Goal: Check status: Check status

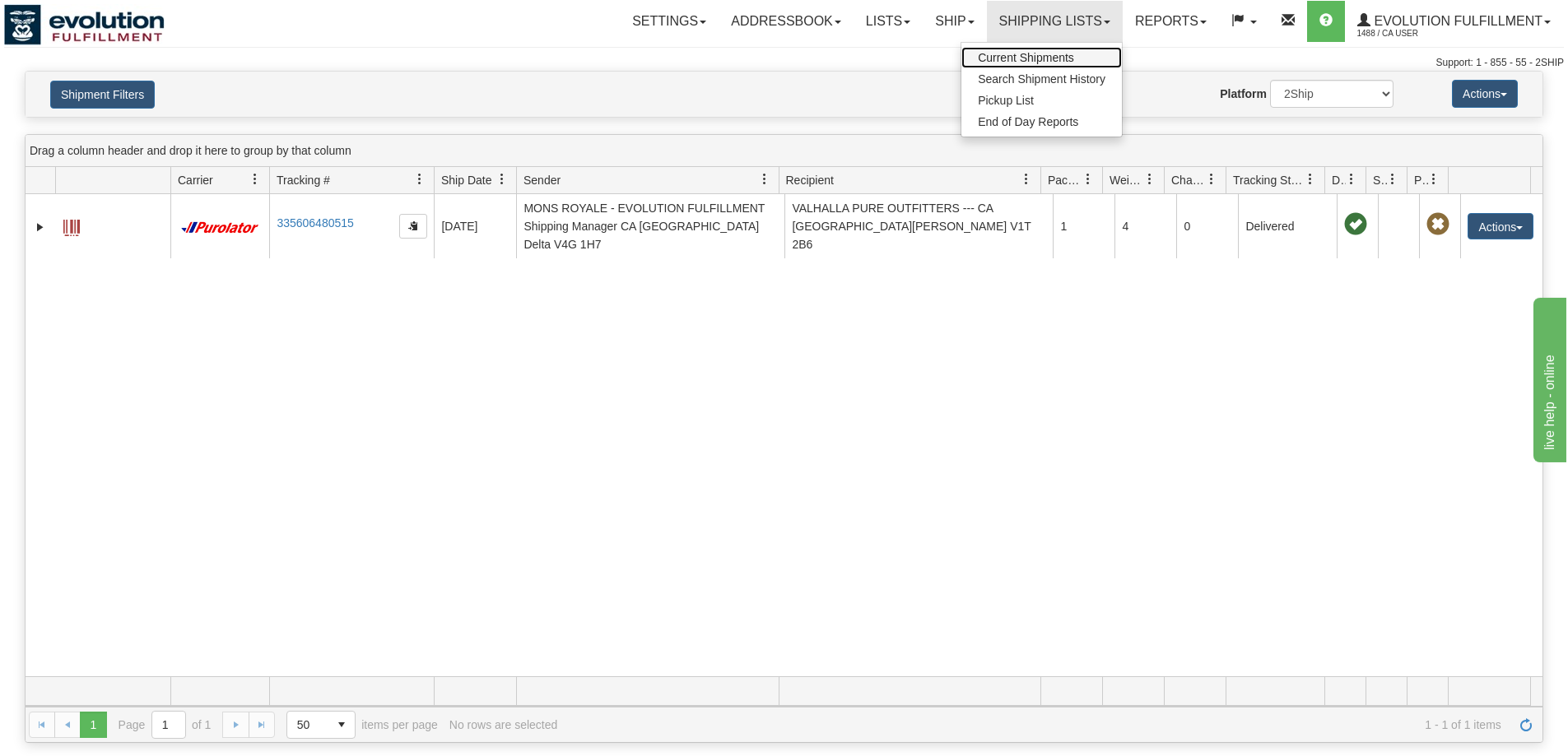
click at [1021, 55] on span "Current Shipments" at bounding box center [1026, 58] width 97 height 14
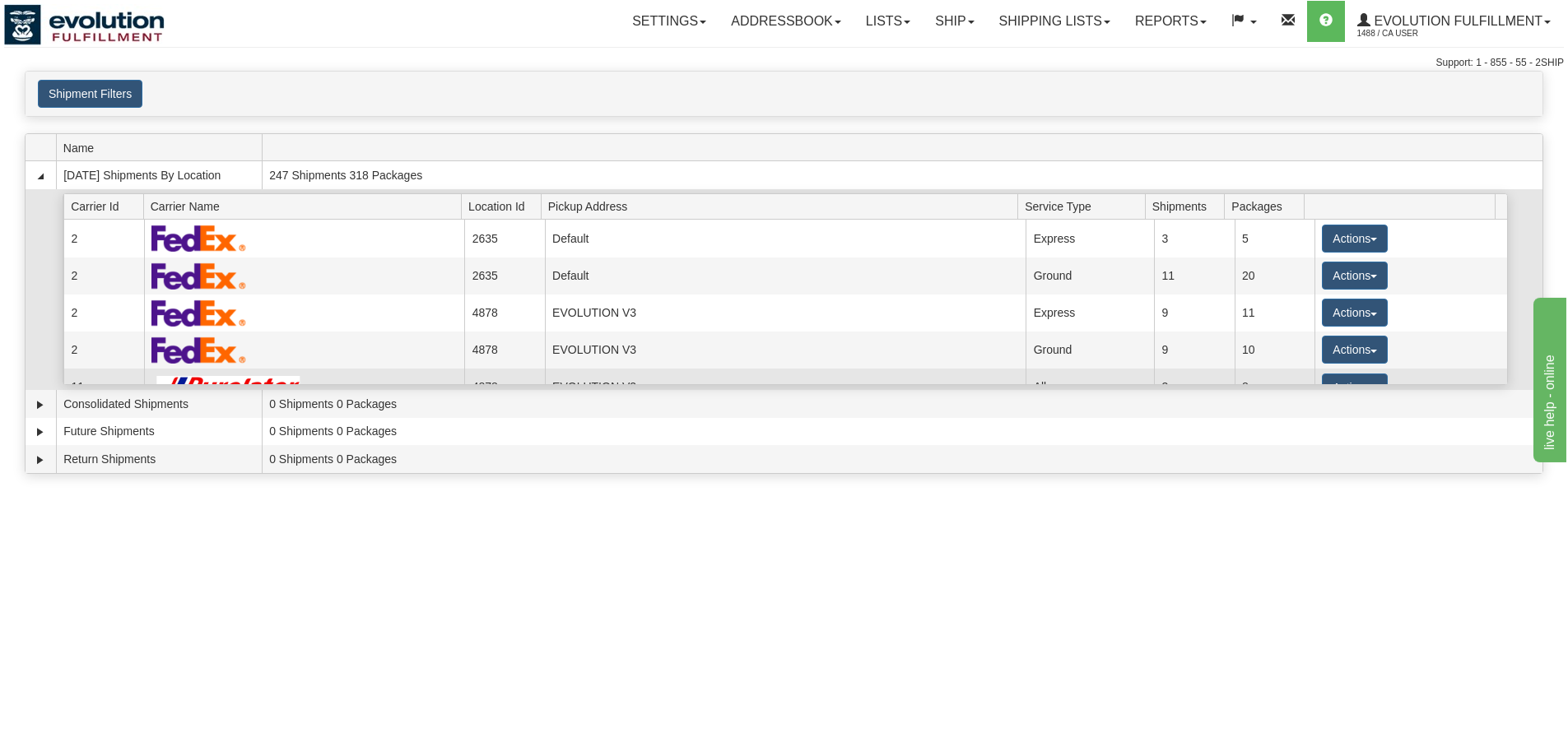
scroll to position [137, 0]
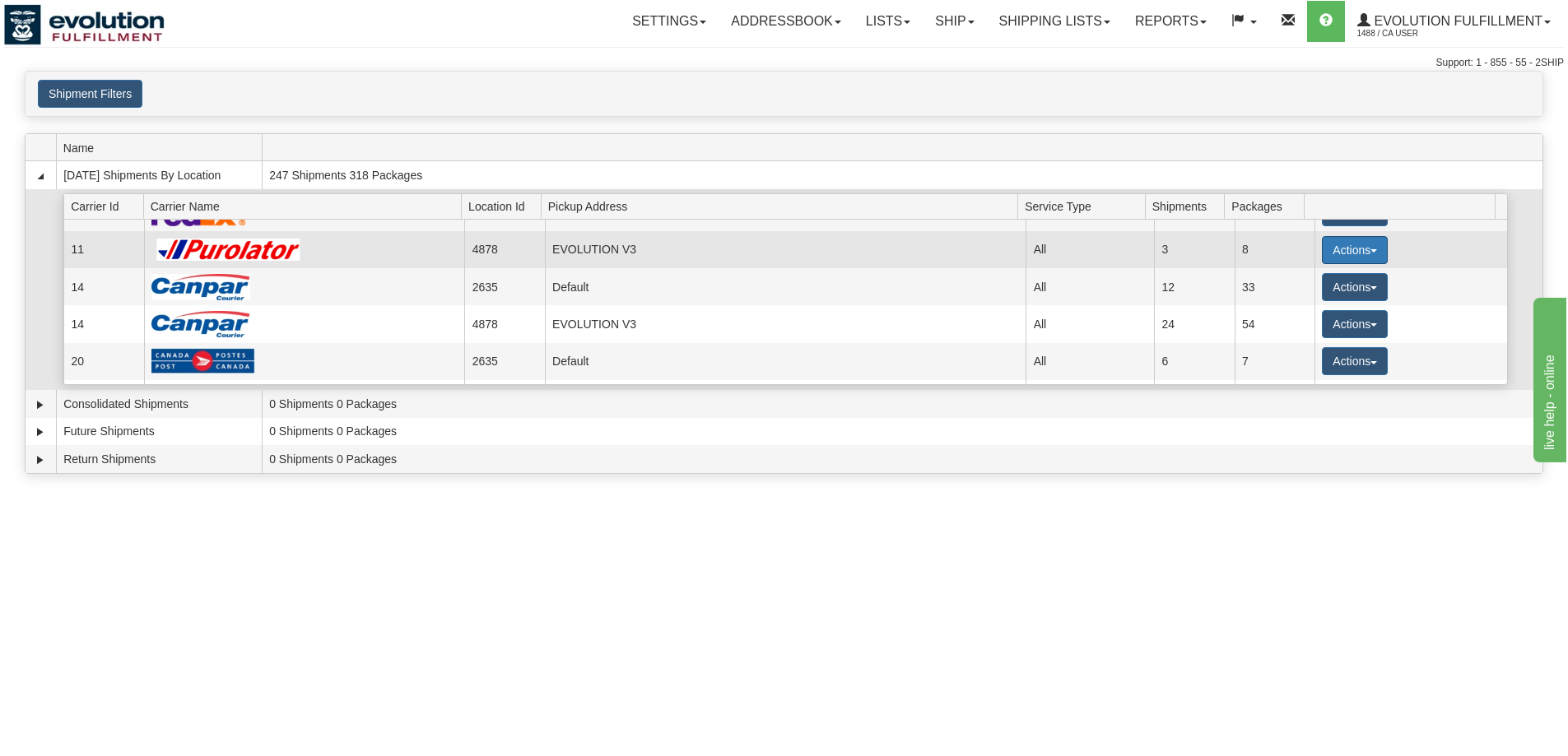
click at [1352, 254] on button "Actions" at bounding box center [1355, 250] width 66 height 28
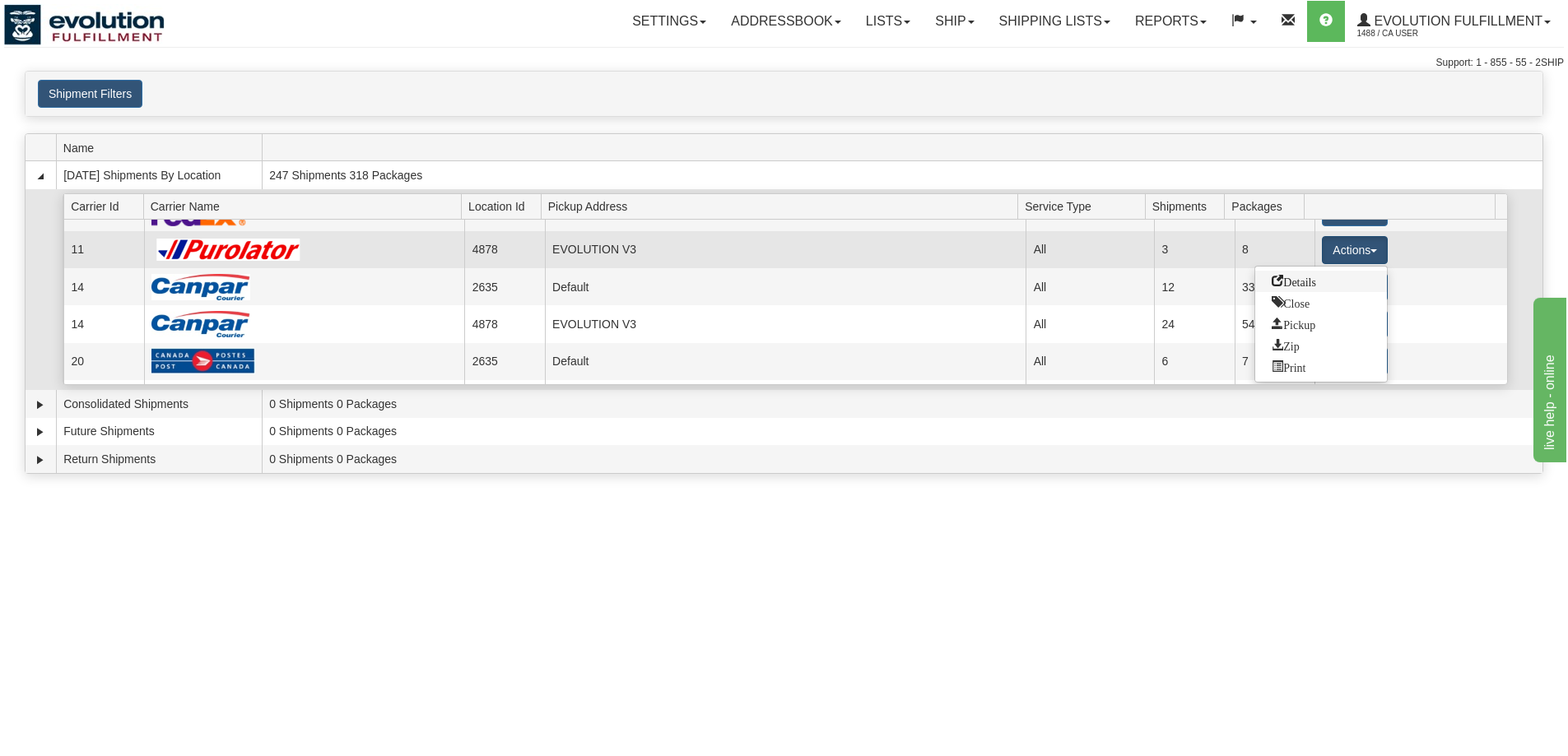
click at [1297, 283] on span "Details" at bounding box center [1294, 281] width 44 height 12
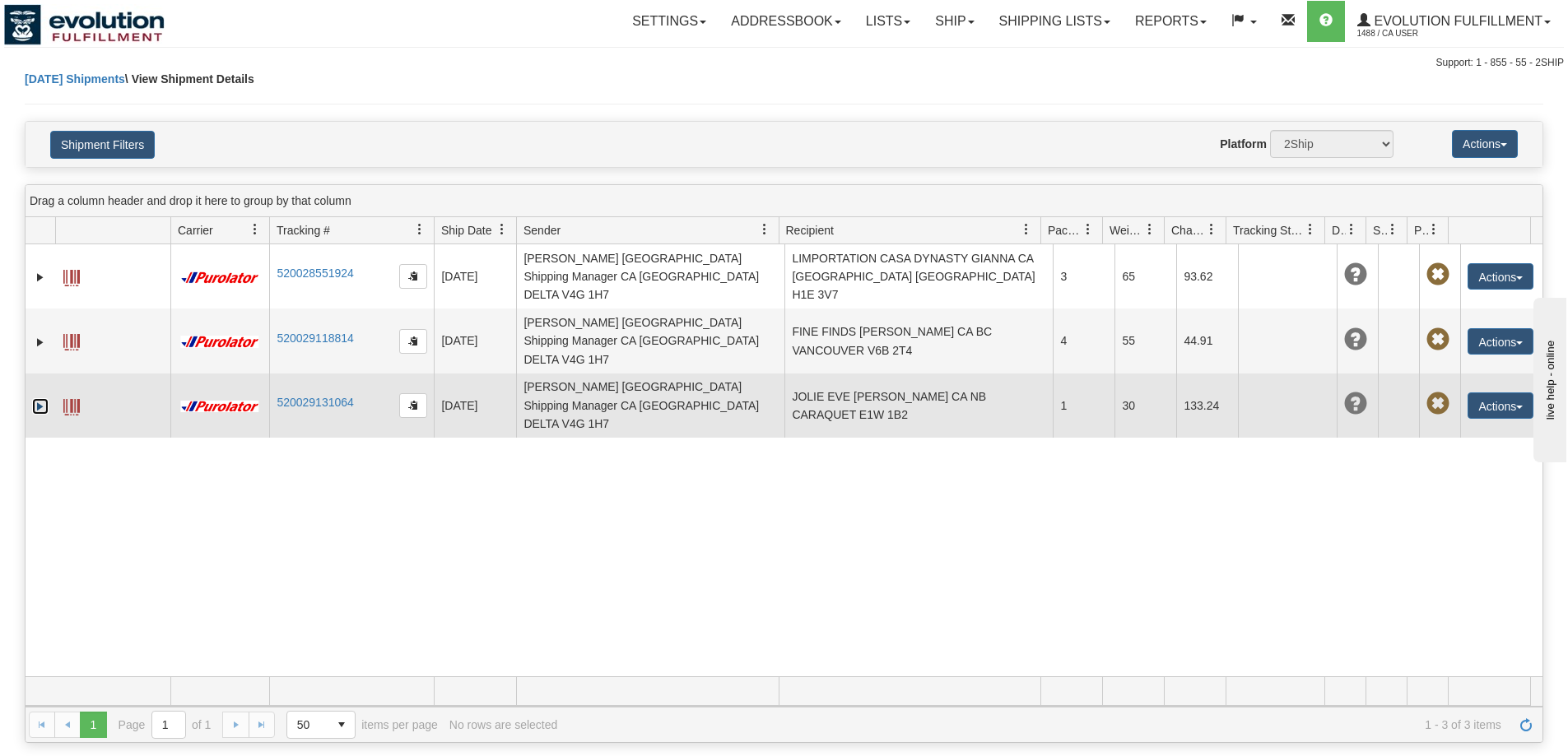
click at [47, 399] on link "Expand" at bounding box center [40, 406] width 16 height 16
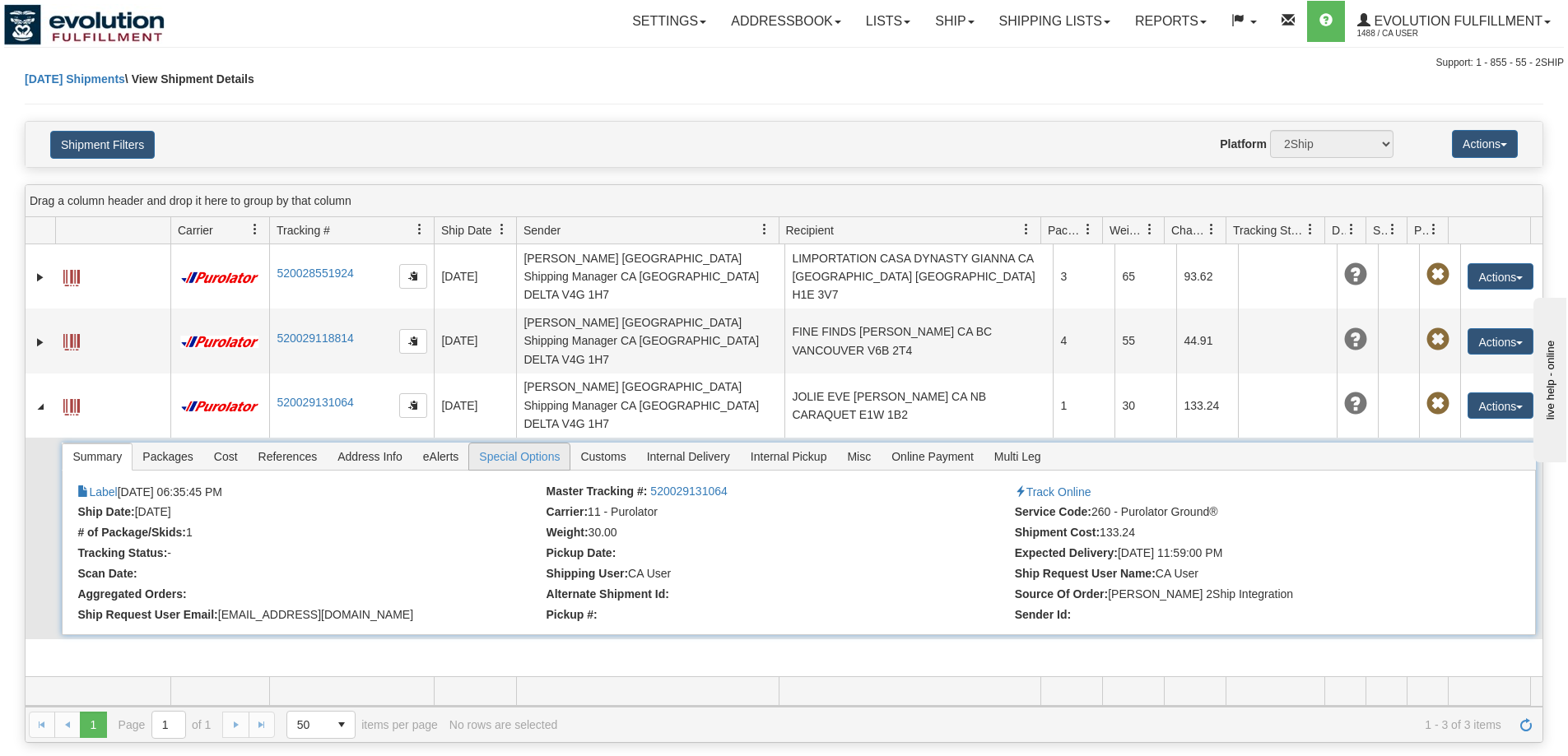
click at [555, 443] on span "Special Options" at bounding box center [519, 456] width 100 height 26
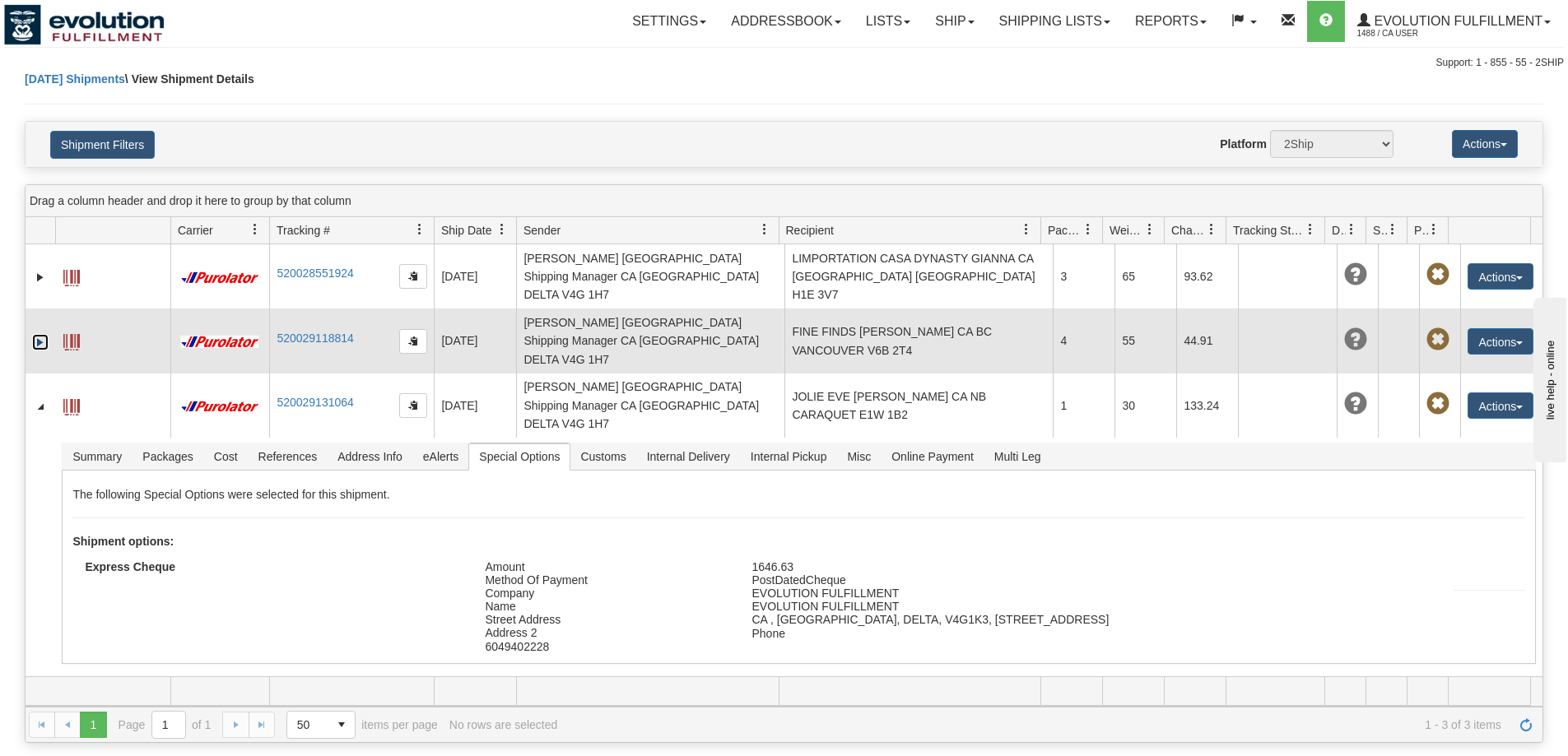
click at [42, 334] on link "Expand" at bounding box center [40, 342] width 16 height 16
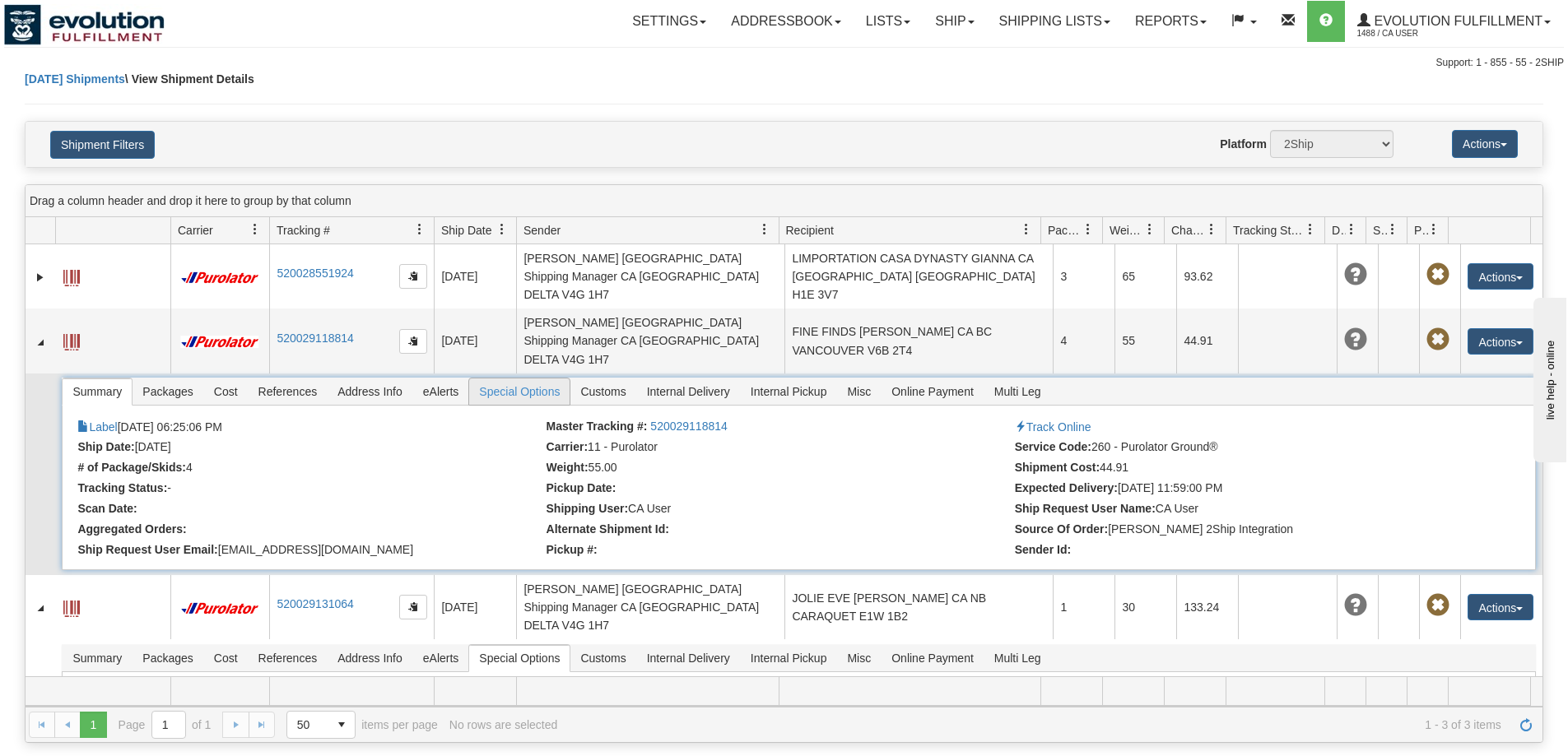
click at [517, 378] on span "Special Options" at bounding box center [519, 391] width 100 height 26
